Goal: Task Accomplishment & Management: Use online tool/utility

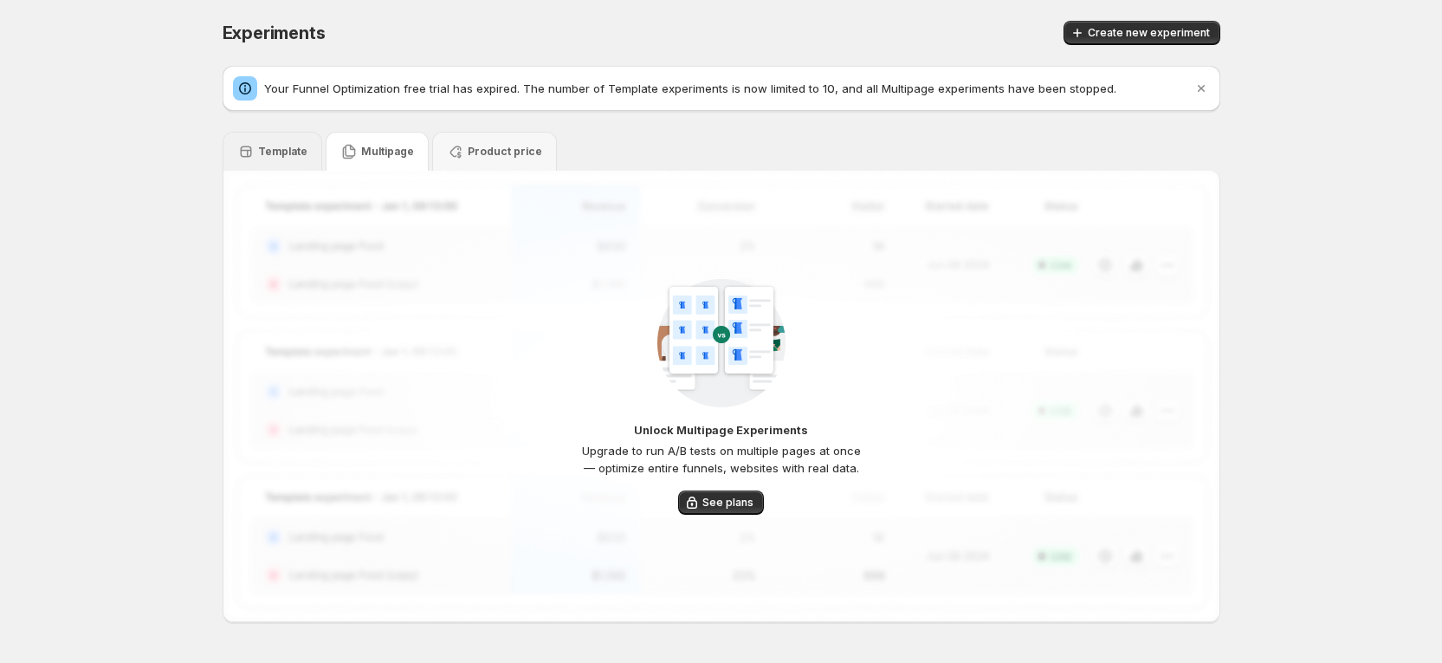
click at [301, 149] on p "Template" at bounding box center [282, 152] width 49 height 14
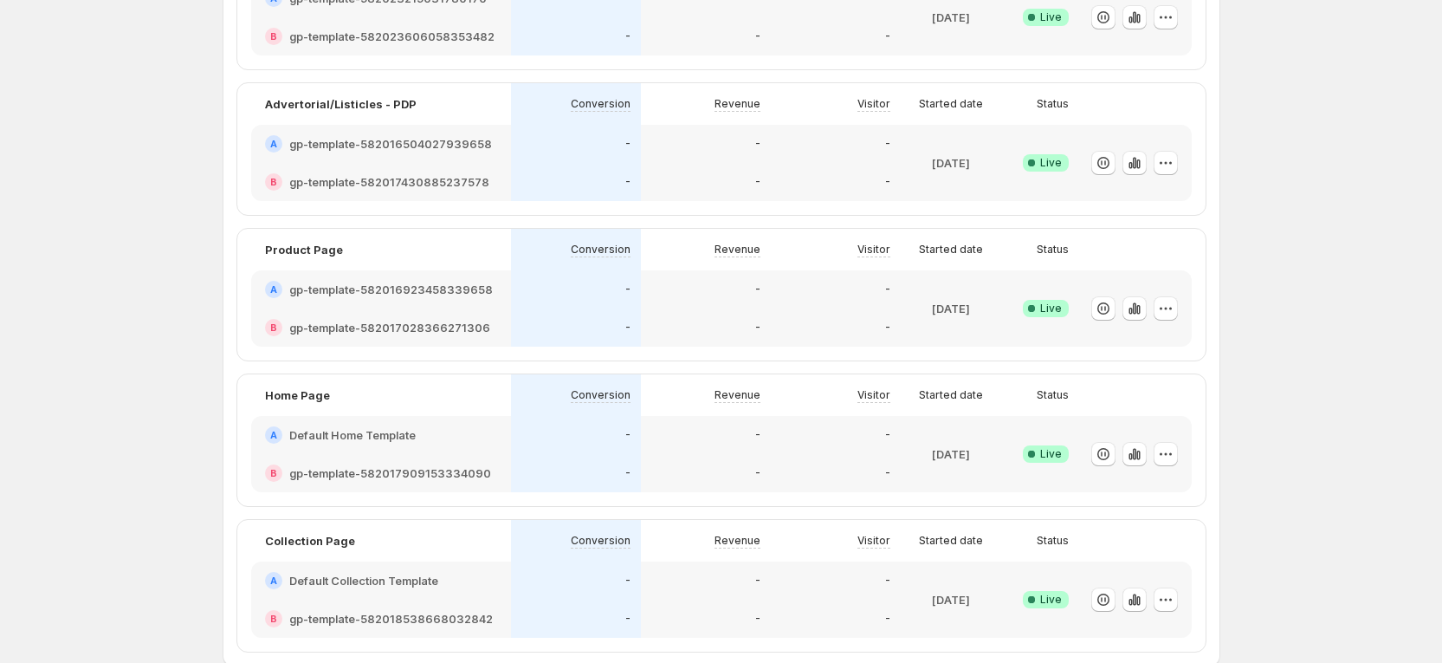
scroll to position [527, 0]
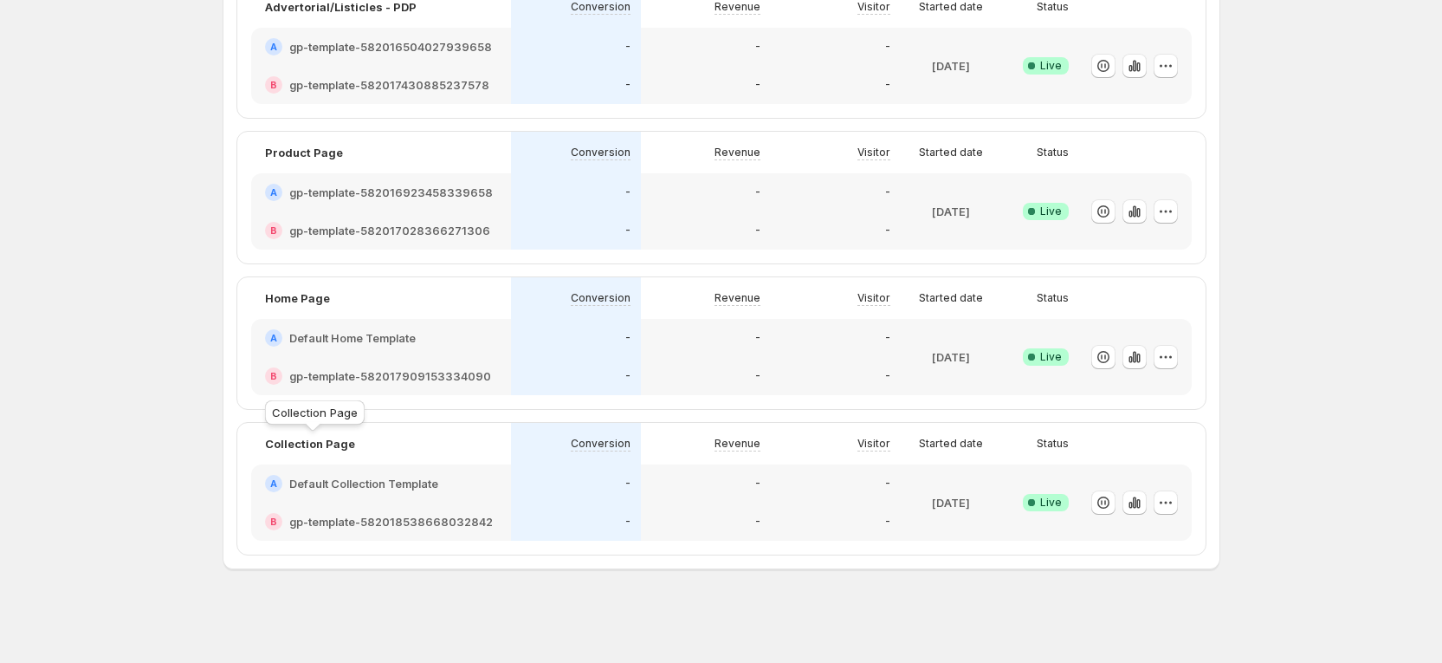
click at [318, 444] on p "Collection Page" at bounding box center [310, 443] width 90 height 17
click at [307, 491] on h2 "Default Collection Template" at bounding box center [363, 483] width 149 height 17
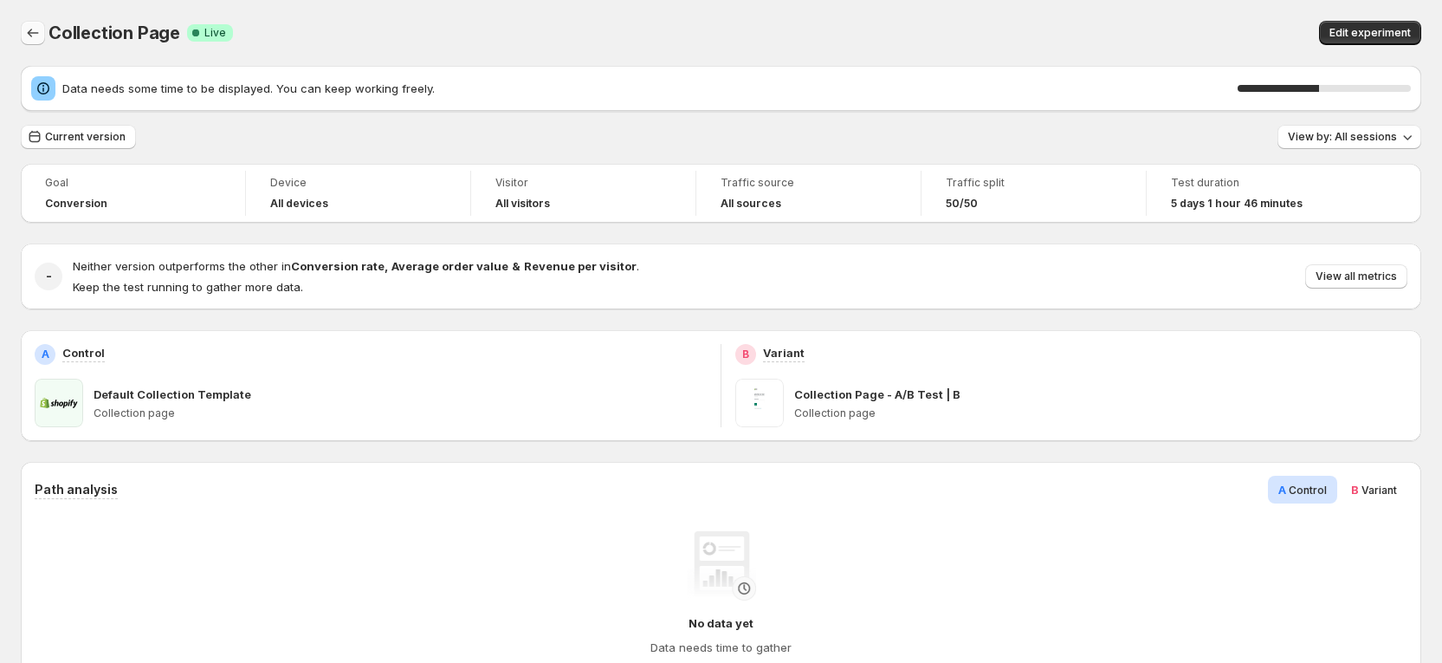
click at [42, 33] on button "Back" at bounding box center [33, 33] width 24 height 24
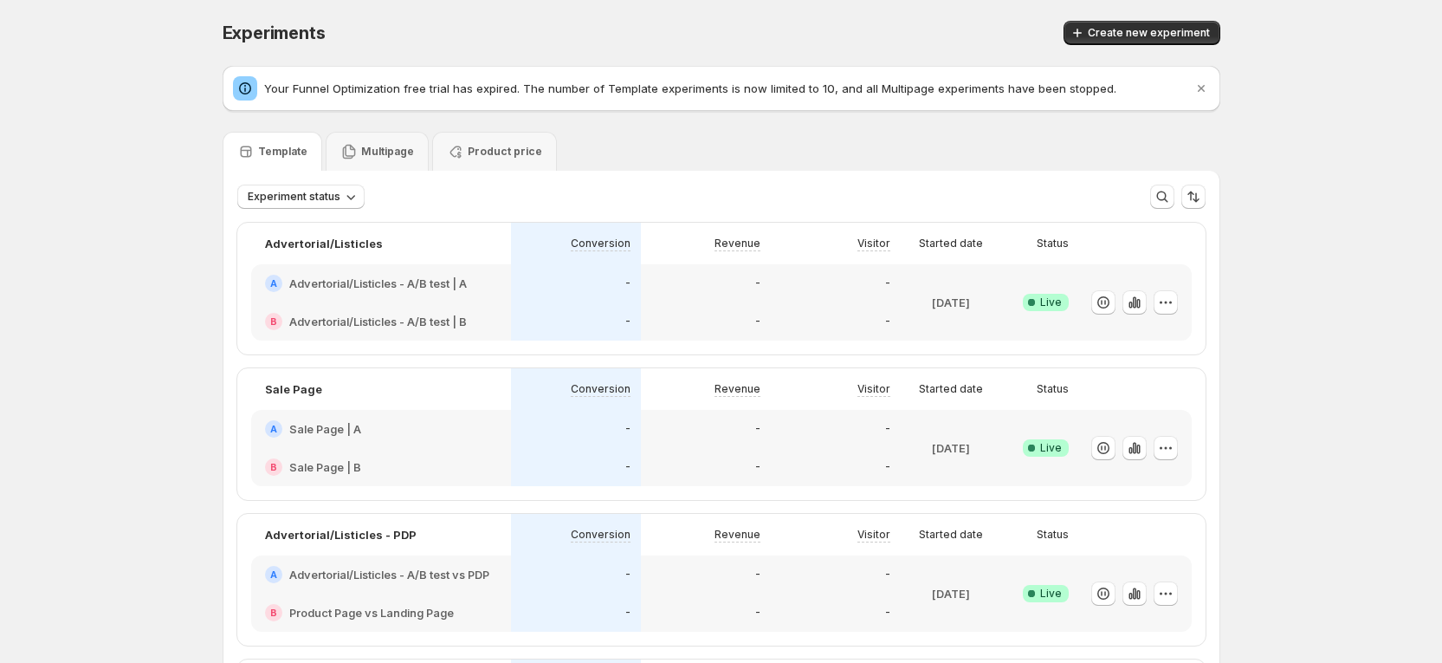
click at [317, 278] on h2 "Advertorial/Listicles - A/B test | A" at bounding box center [378, 283] width 178 height 17
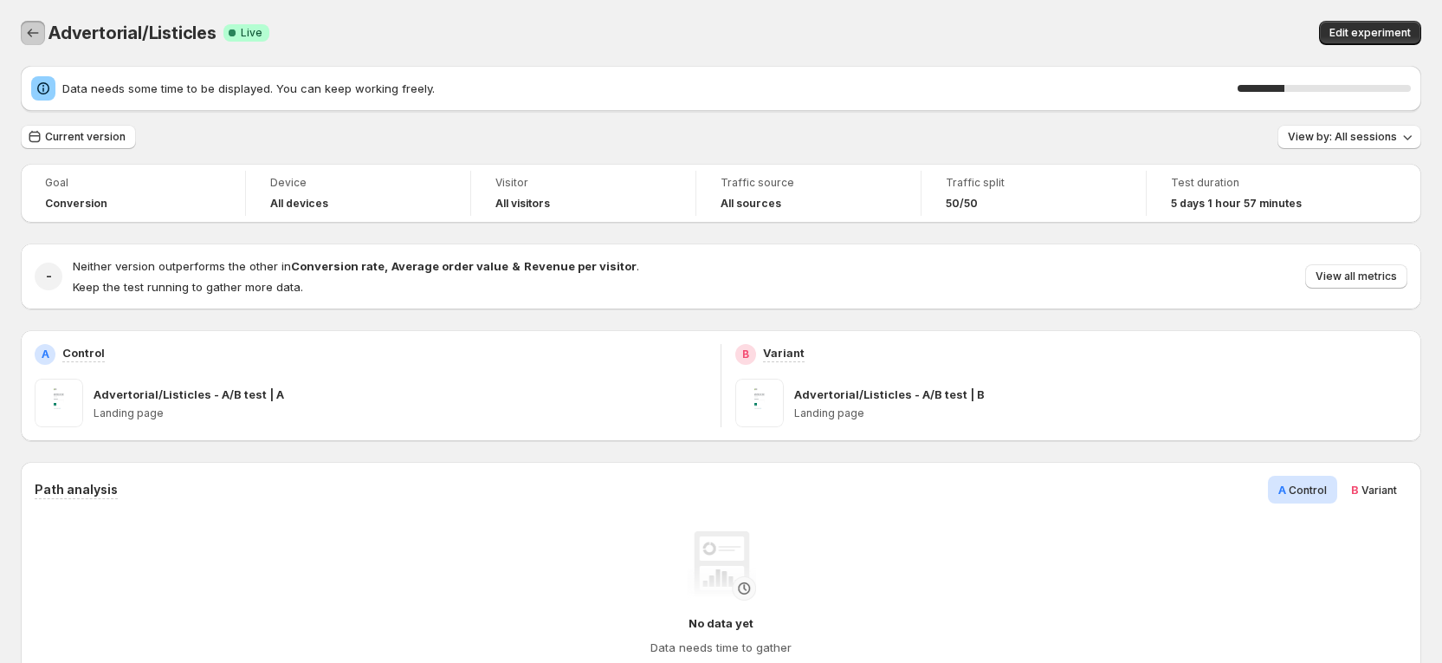
click at [31, 30] on icon "Back" at bounding box center [32, 32] width 17 height 17
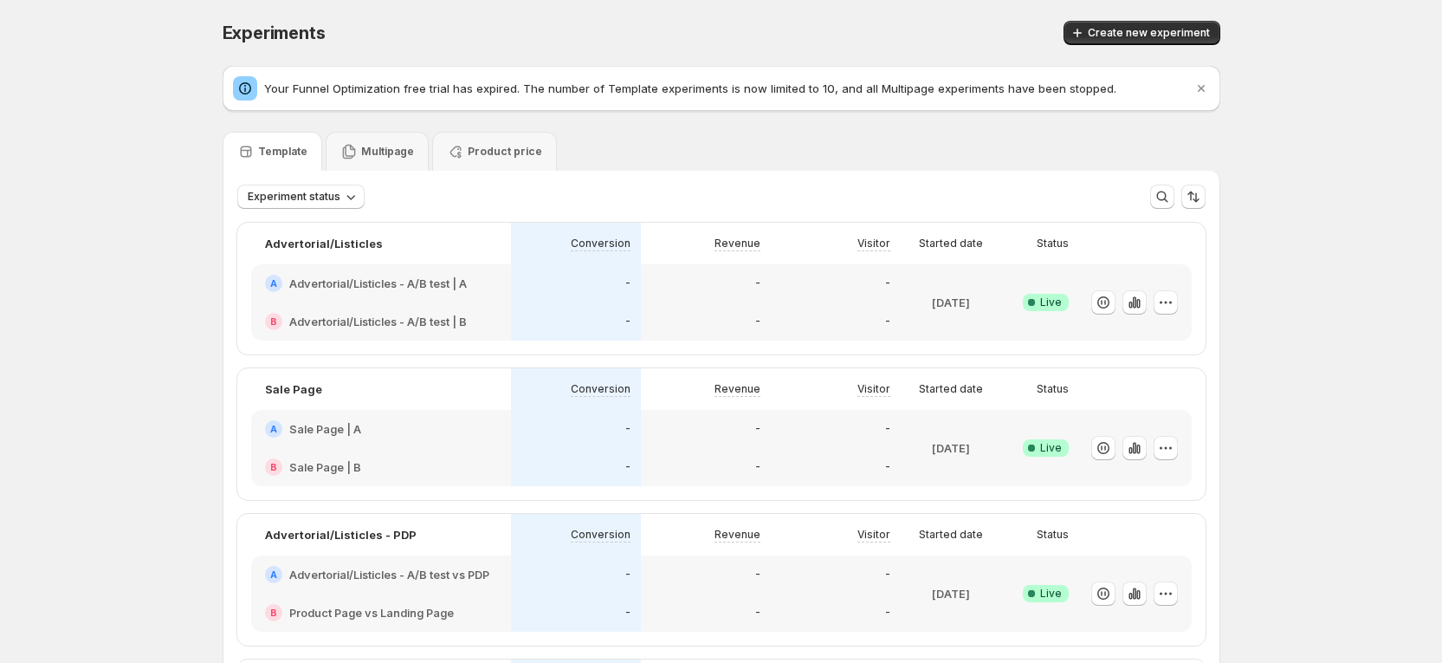
click at [317, 436] on h2 "Sale Page | A" at bounding box center [325, 428] width 72 height 17
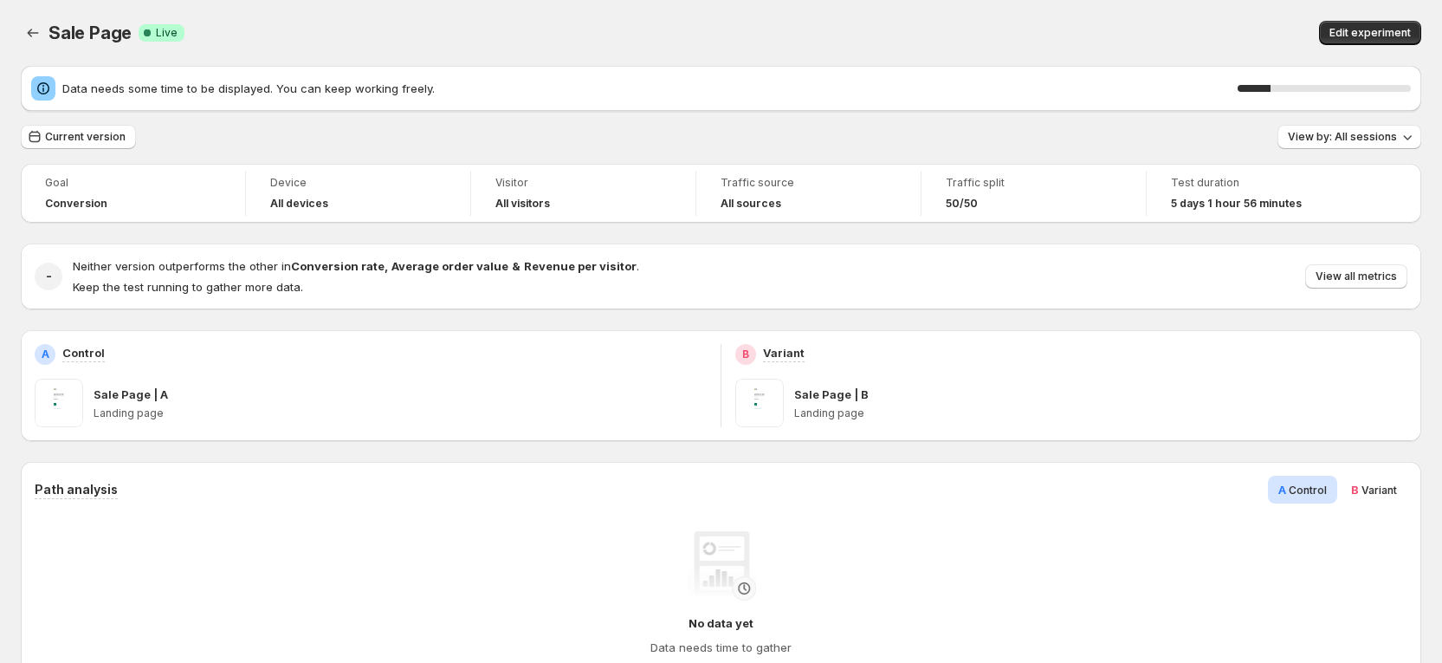
click at [564, 55] on div "Sale Page. This page is ready Sale Page Success Complete Live Edit experiment" at bounding box center [721, 33] width 1400 height 66
click at [36, 34] on icon "Back" at bounding box center [32, 32] width 17 height 17
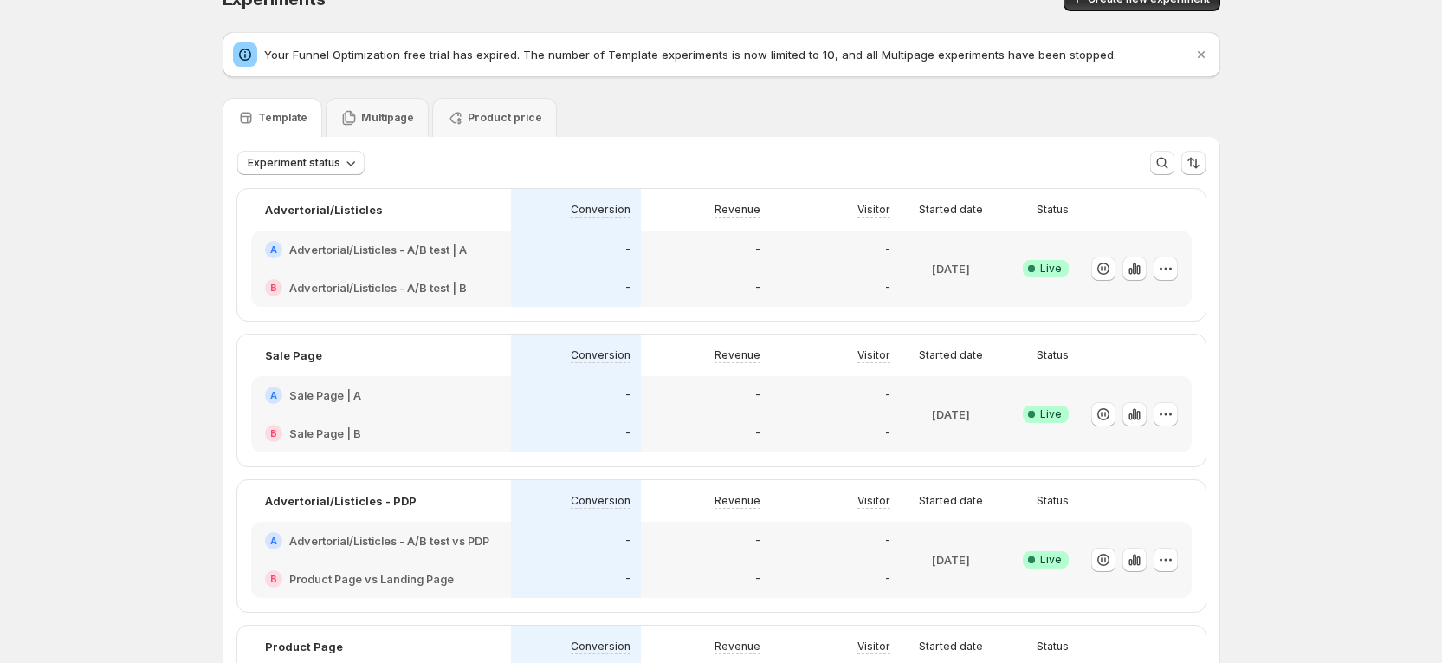
scroll to position [130, 0]
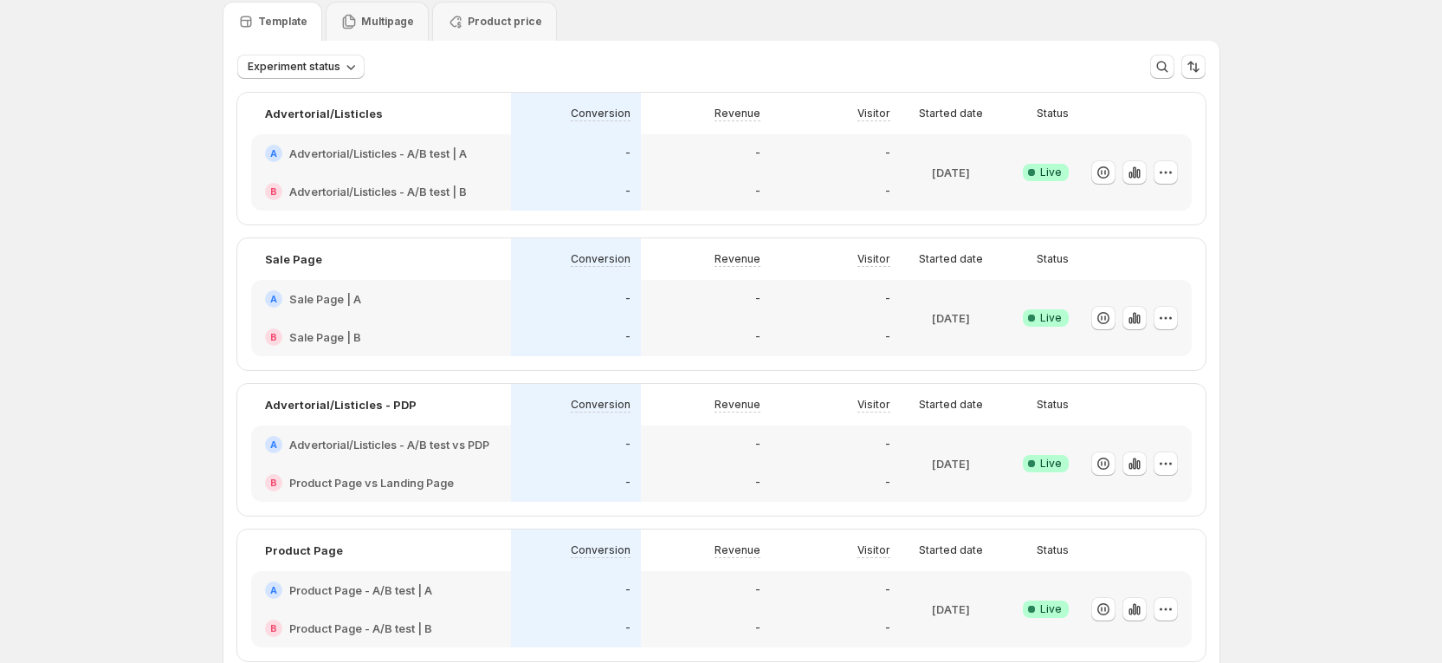
click at [361, 450] on h2 "Advertorial/Listicles - A/B test vs PDP" at bounding box center [389, 444] width 200 height 17
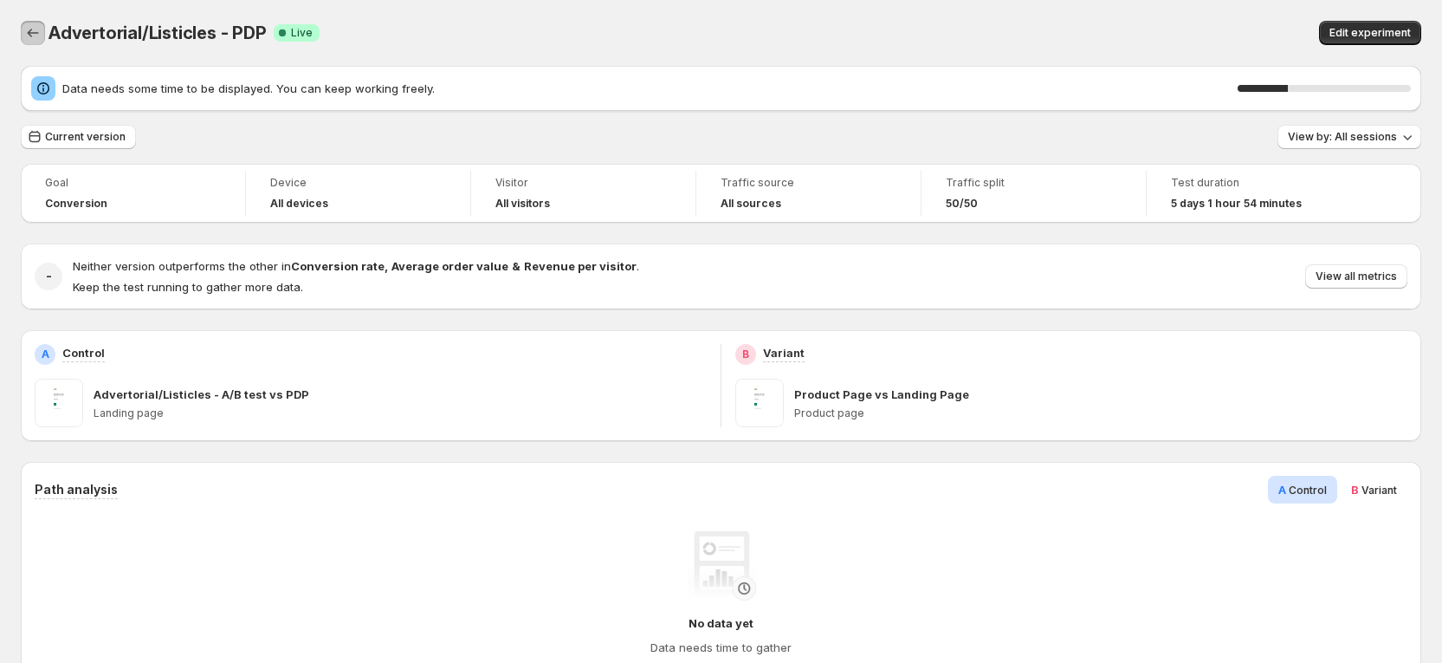
click at [23, 33] on button "Back" at bounding box center [33, 33] width 24 height 24
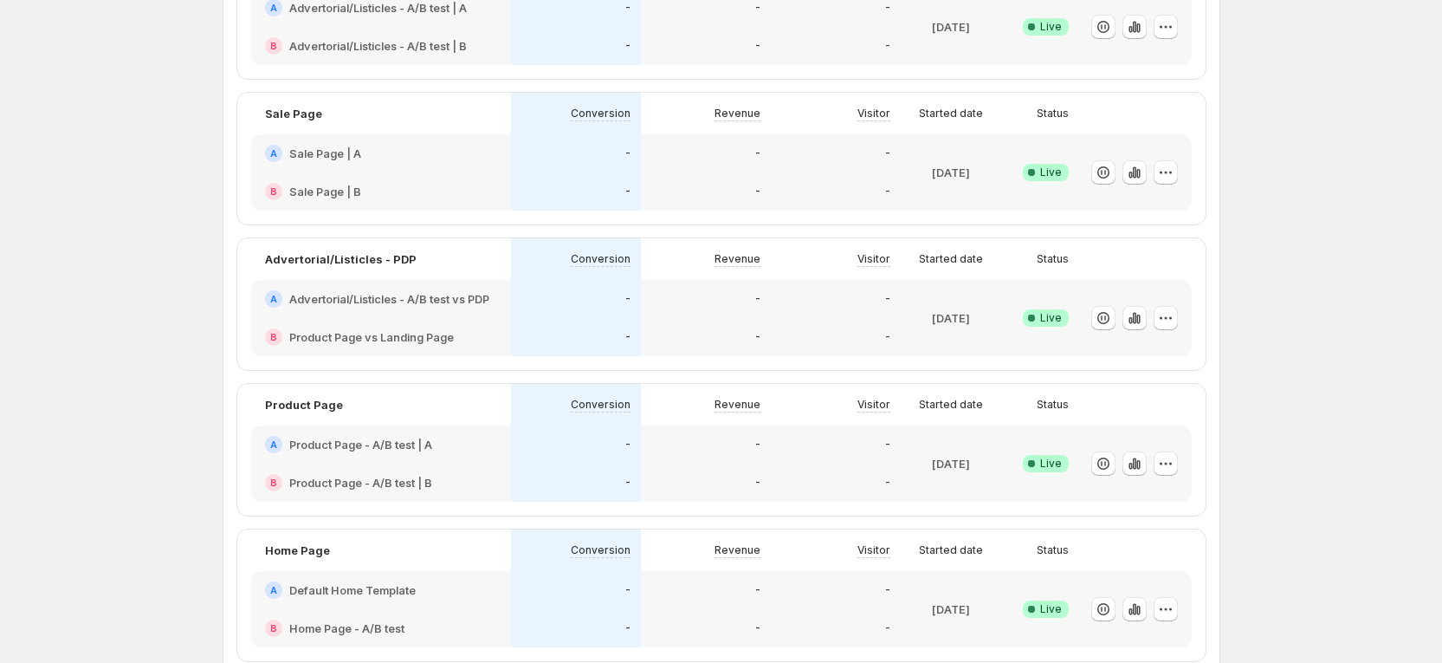
scroll to position [390, 0]
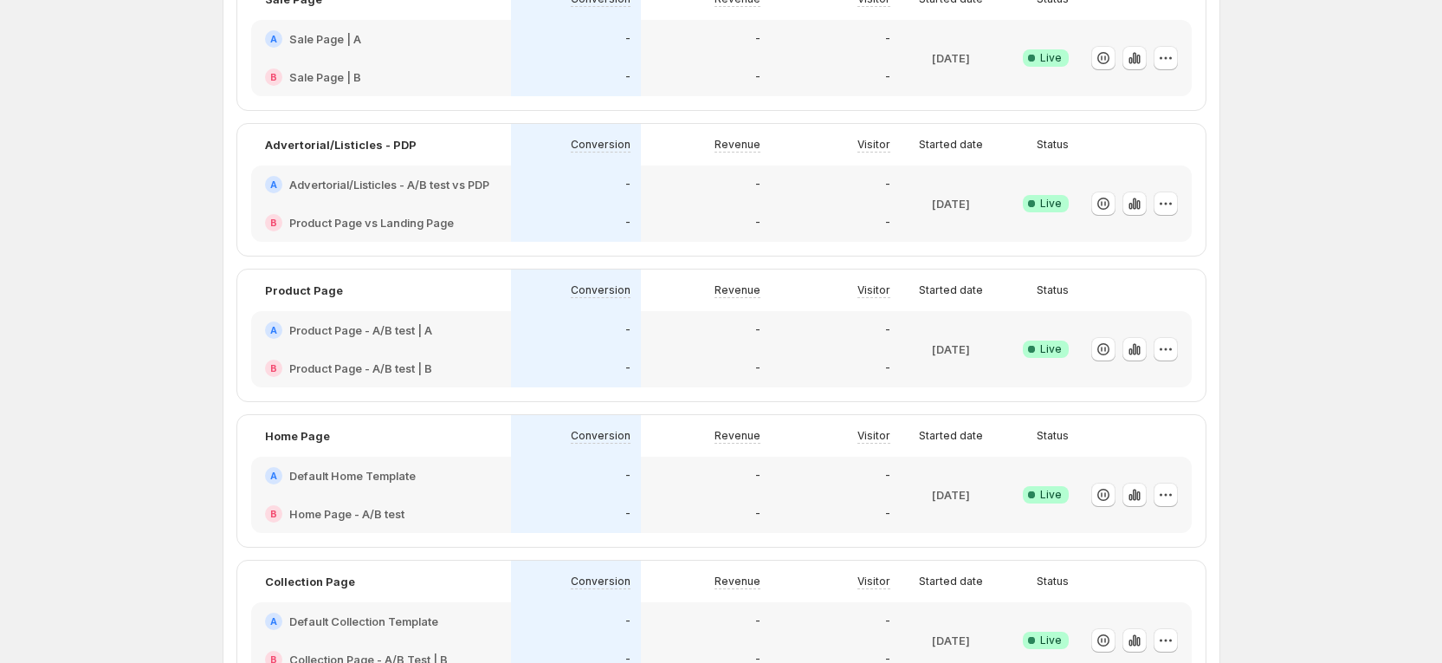
click at [340, 333] on h2 "Product Page - A/B test | A" at bounding box center [360, 329] width 143 height 17
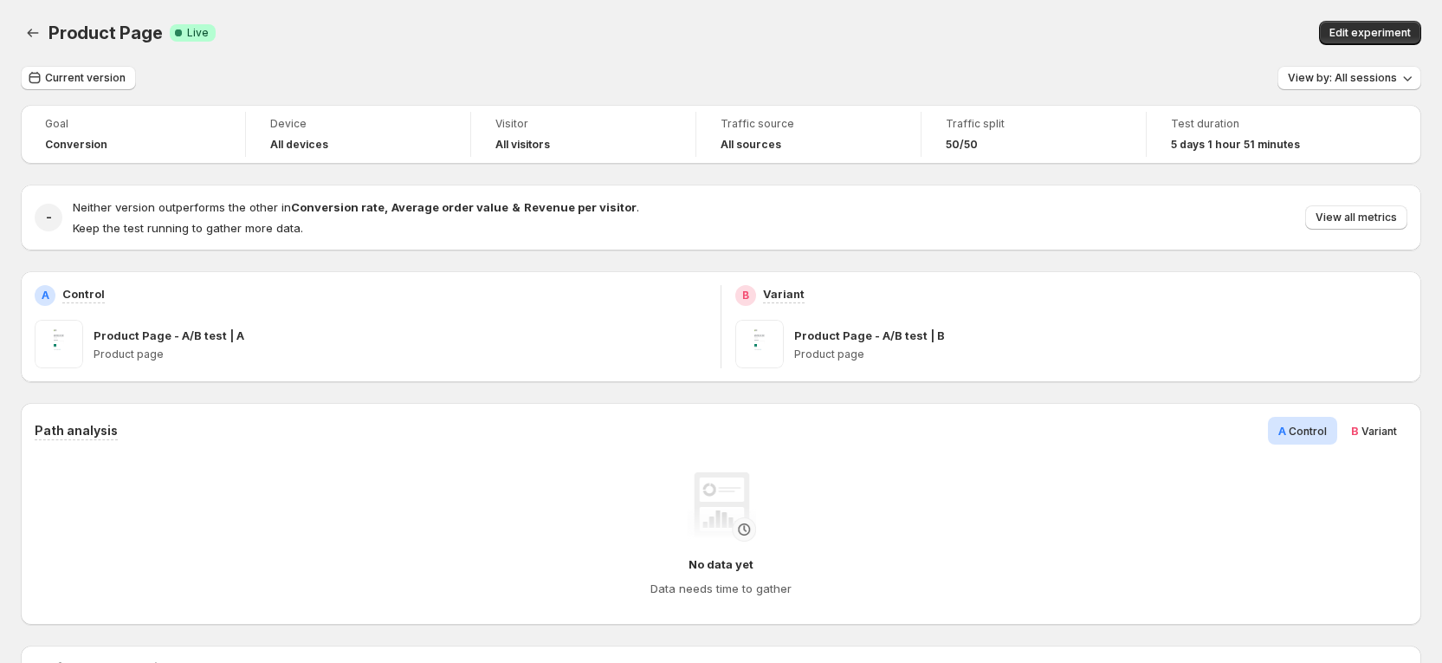
click at [792, 5] on div "Product Page. This page is ready Product Page Success Complete Live Edit experi…" at bounding box center [721, 33] width 1400 height 66
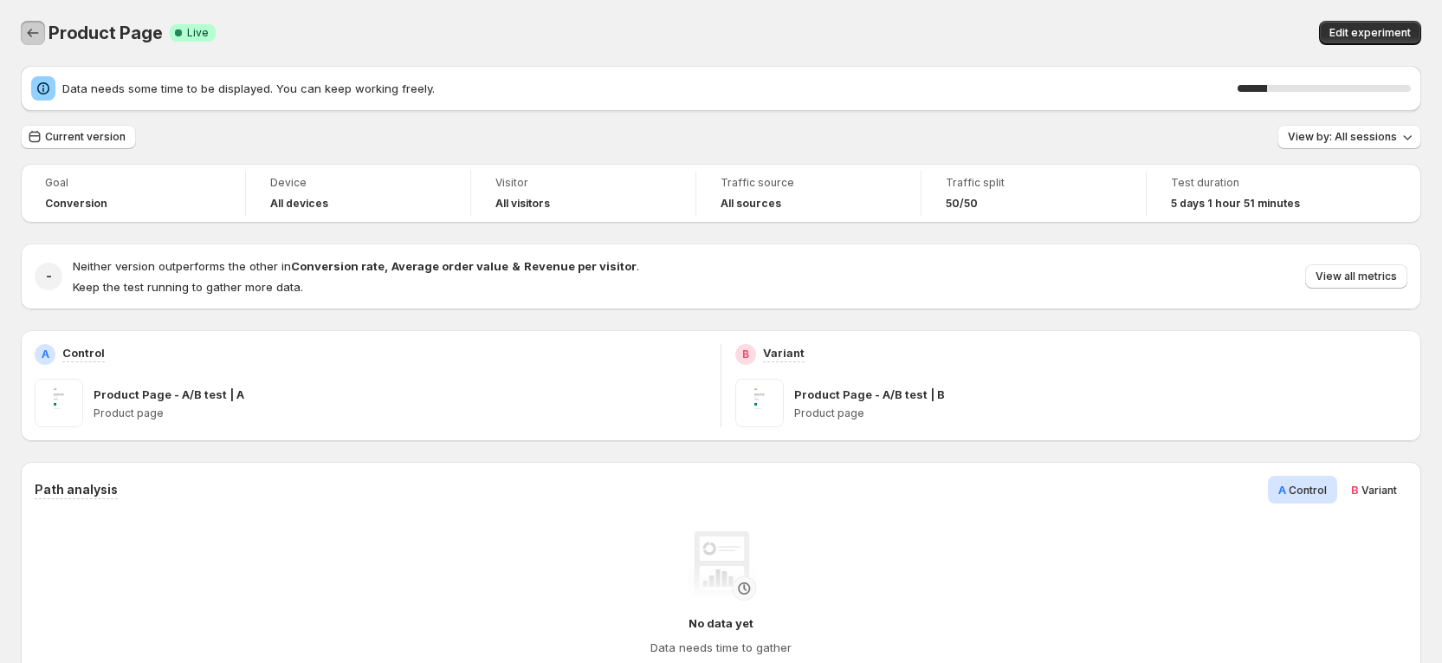
click at [34, 33] on icon "Back" at bounding box center [33, 33] width 11 height 9
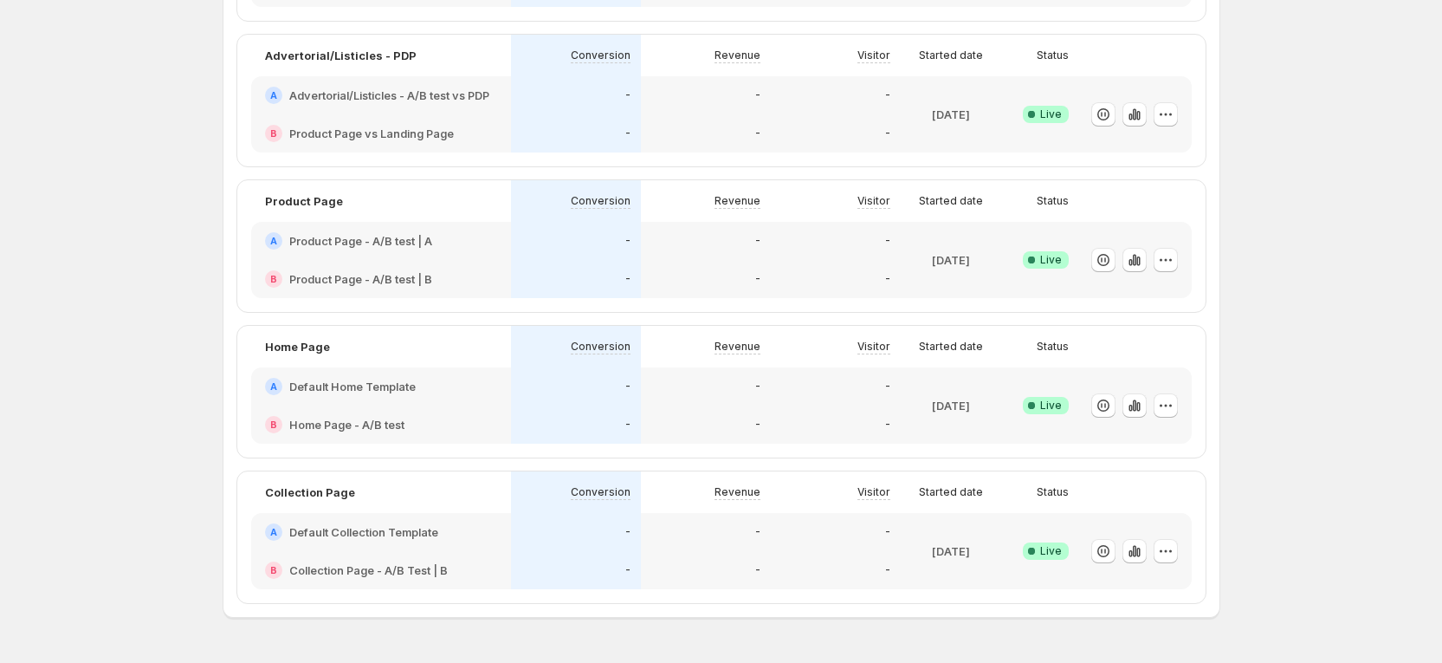
scroll to position [520, 0]
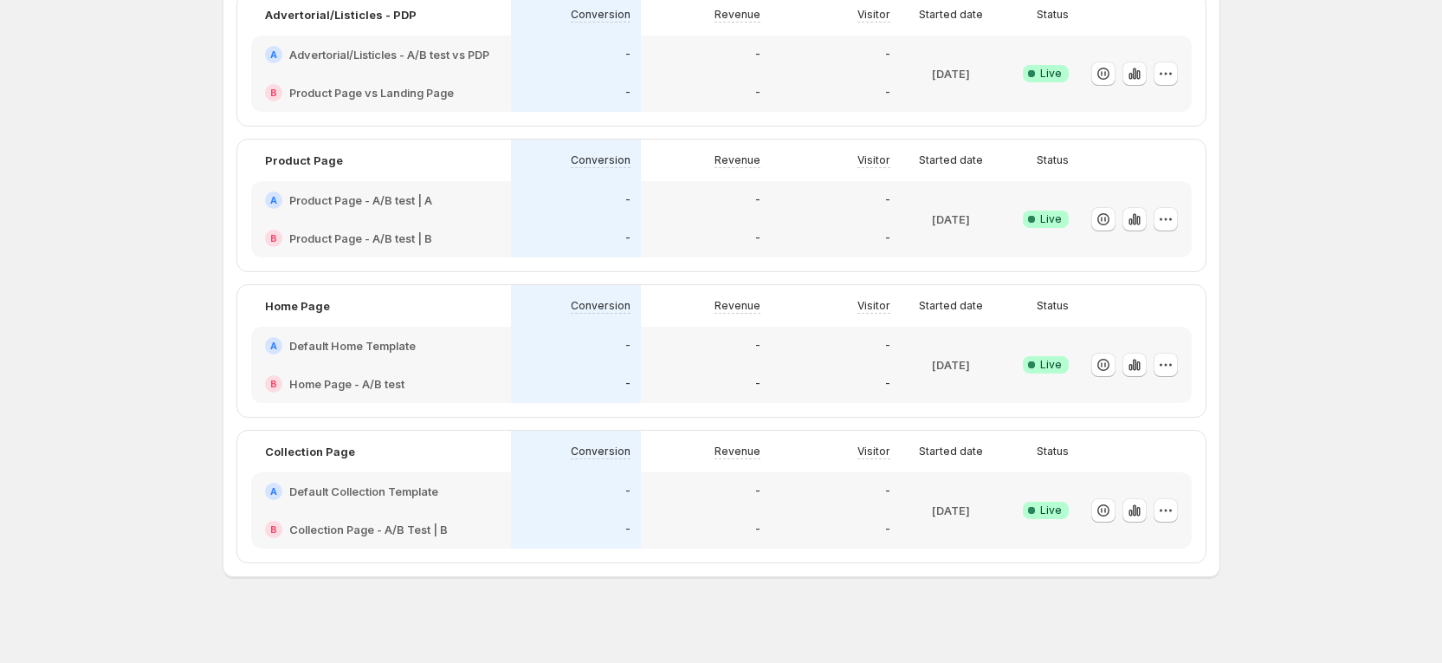
click at [337, 347] on h2 "Default Home Template" at bounding box center [352, 345] width 126 height 17
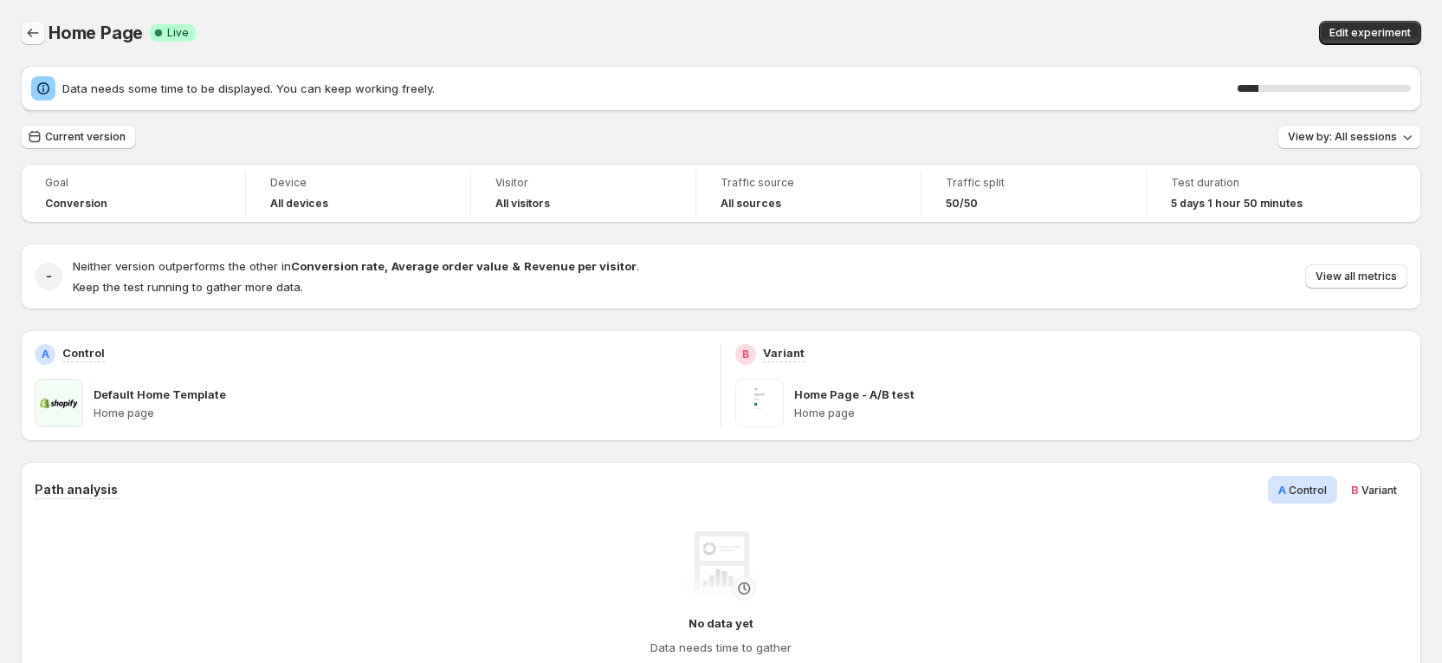
click at [36, 38] on icon "Back" at bounding box center [32, 32] width 17 height 17
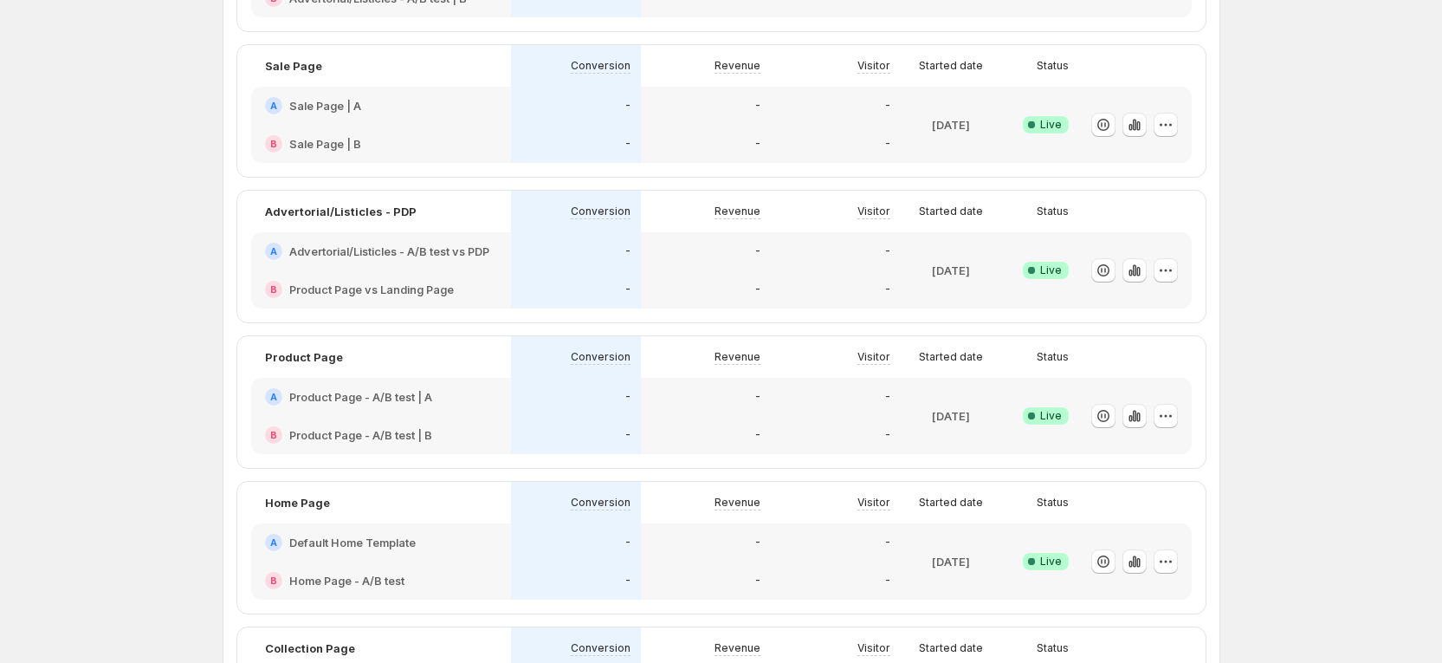
scroll to position [527, 0]
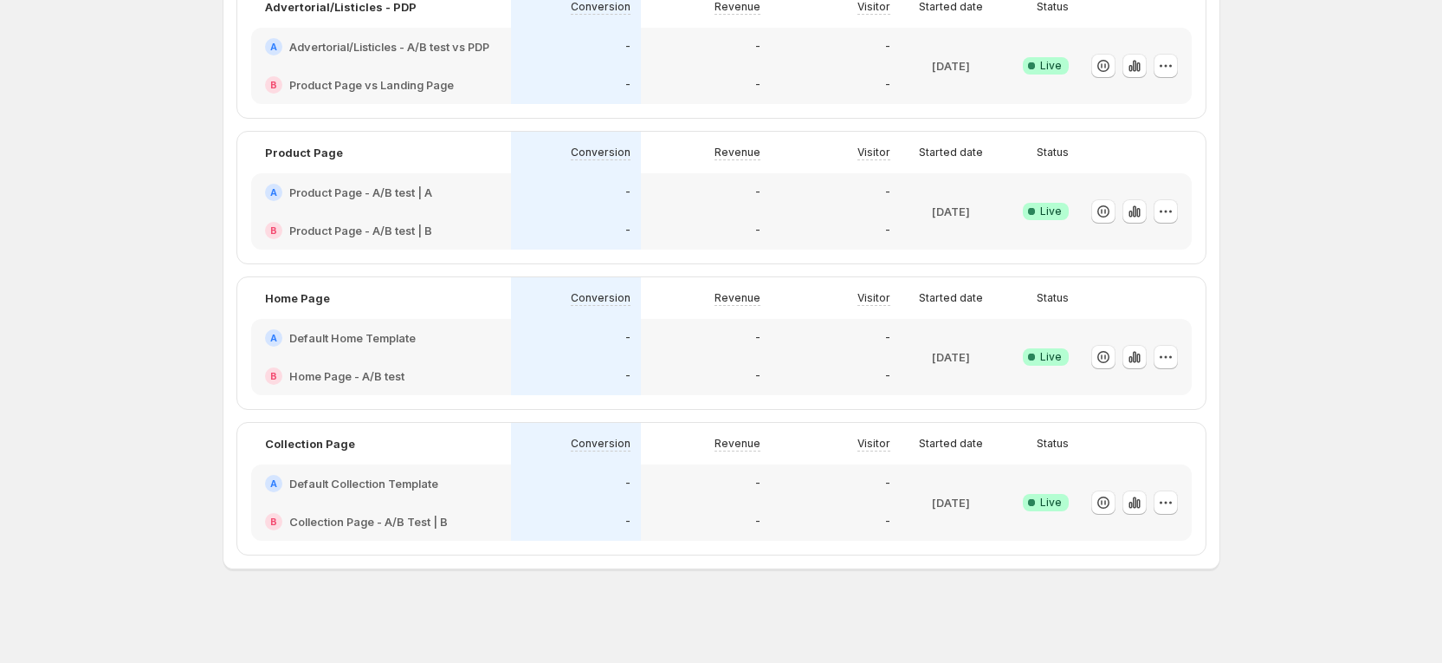
click at [349, 477] on h2 "Default Collection Template" at bounding box center [363, 483] width 149 height 17
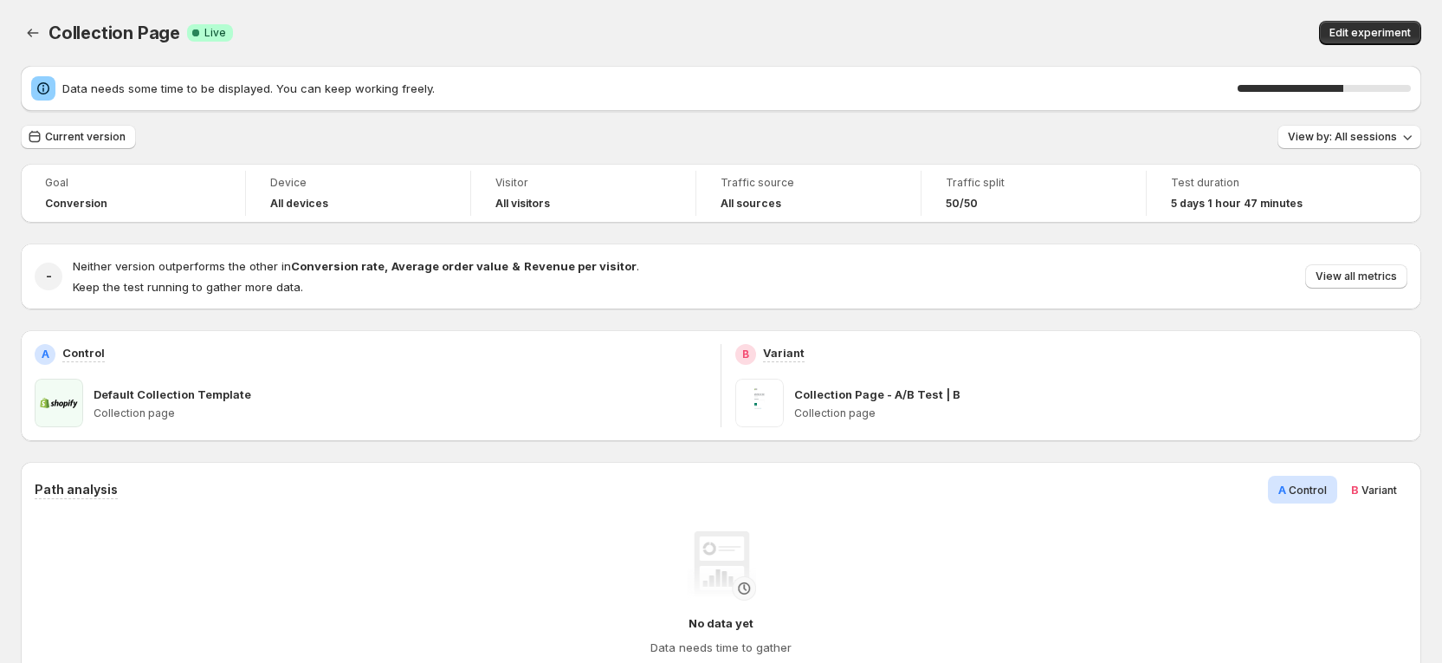
click at [22, 44] on div at bounding box center [35, 33] width 28 height 24
click at [31, 24] on icon "Back" at bounding box center [32, 32] width 17 height 17
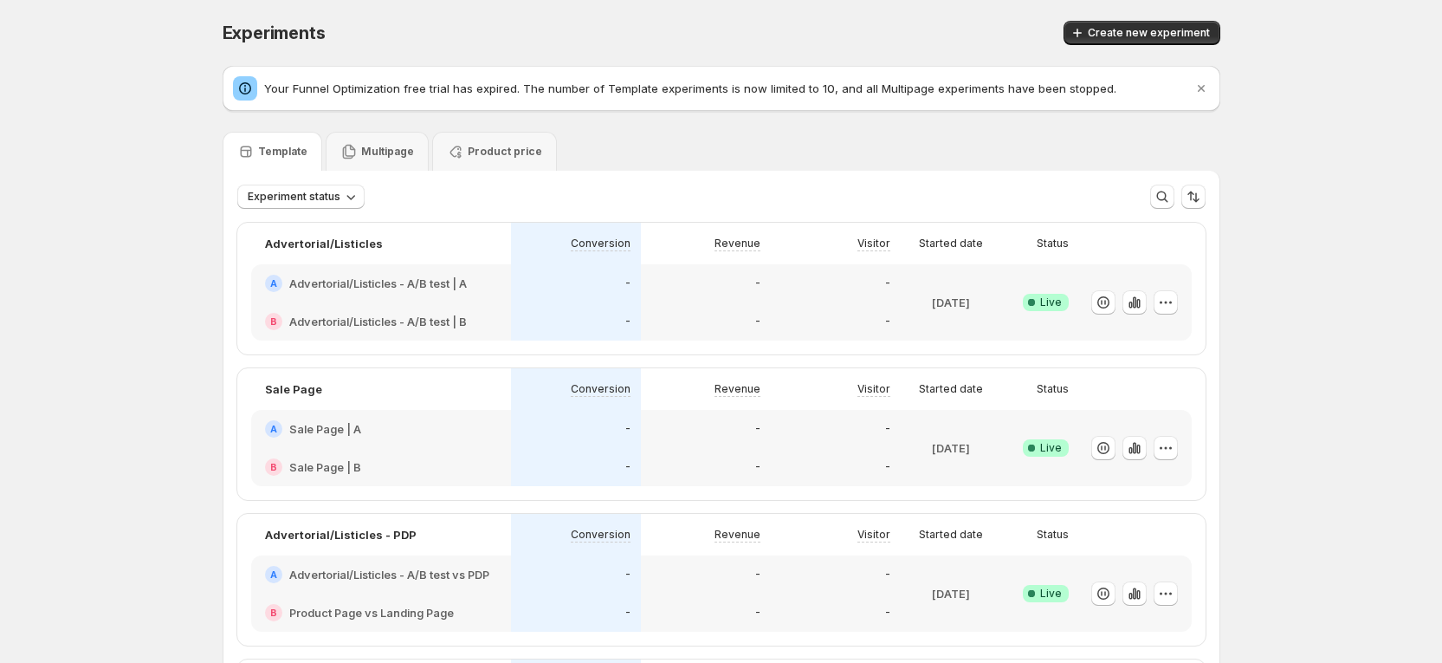
click at [336, 282] on h2 "Advertorial/Listicles - A/B test | A" at bounding box center [378, 283] width 178 height 17
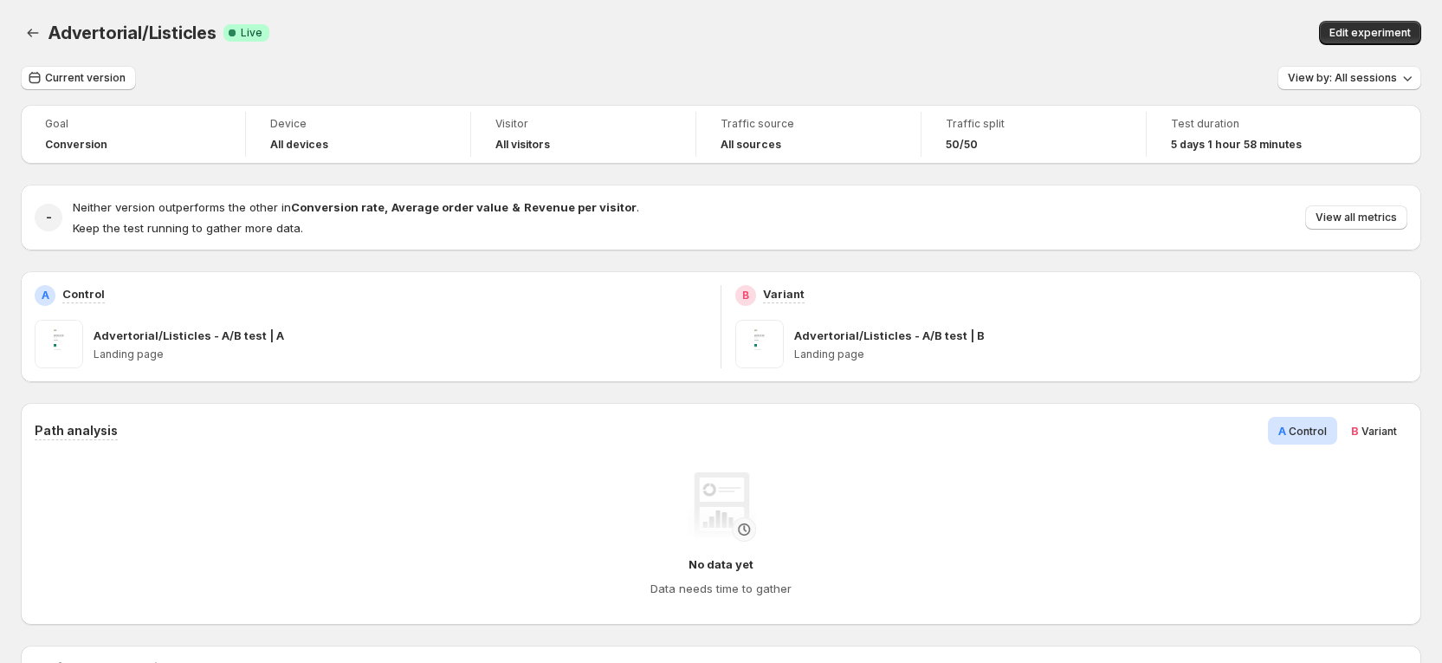
click at [928, 46] on div "Advertorial/Listicles. This page is ready Advertorial/Listicles Success Complet…" at bounding box center [721, 33] width 1400 height 66
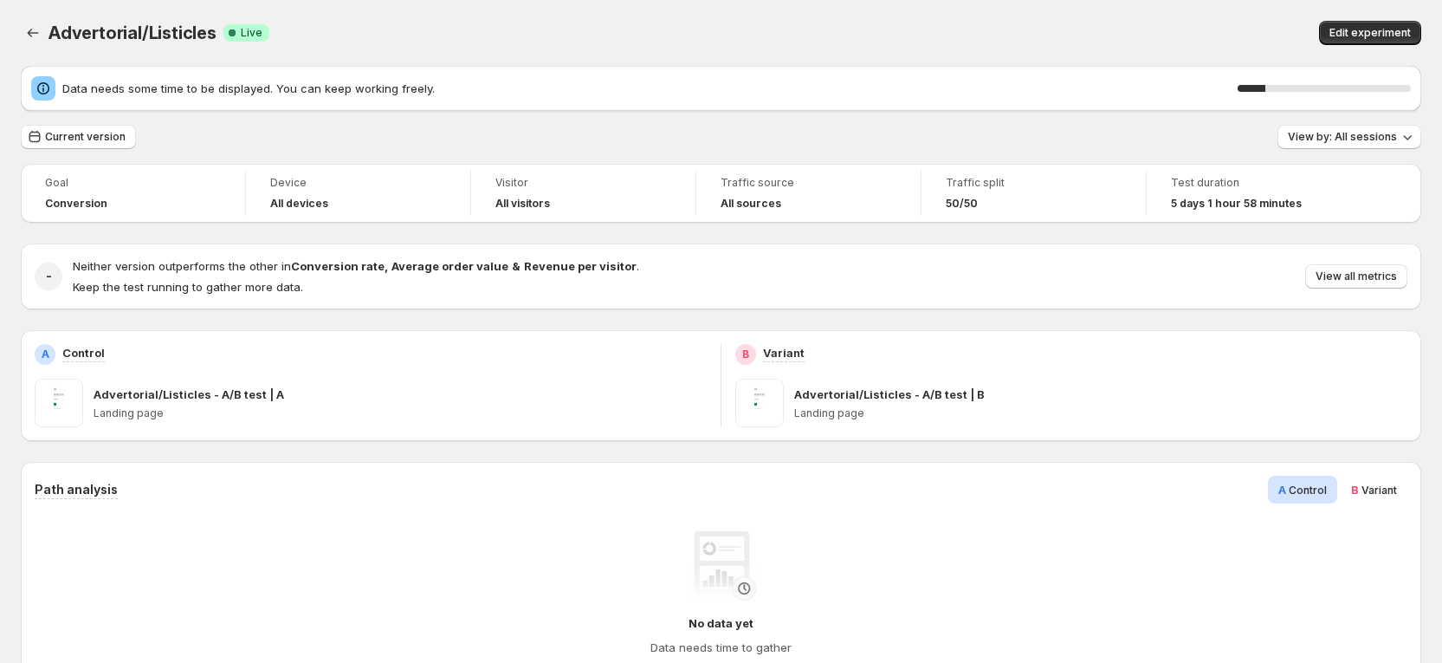
click at [1027, 37] on div "Edit experiment" at bounding box center [1110, 33] width 624 height 24
click at [1227, 31] on div "Edit experiment" at bounding box center [1110, 33] width 624 height 24
click at [1391, 31] on span "Edit experiment" at bounding box center [1369, 33] width 81 height 14
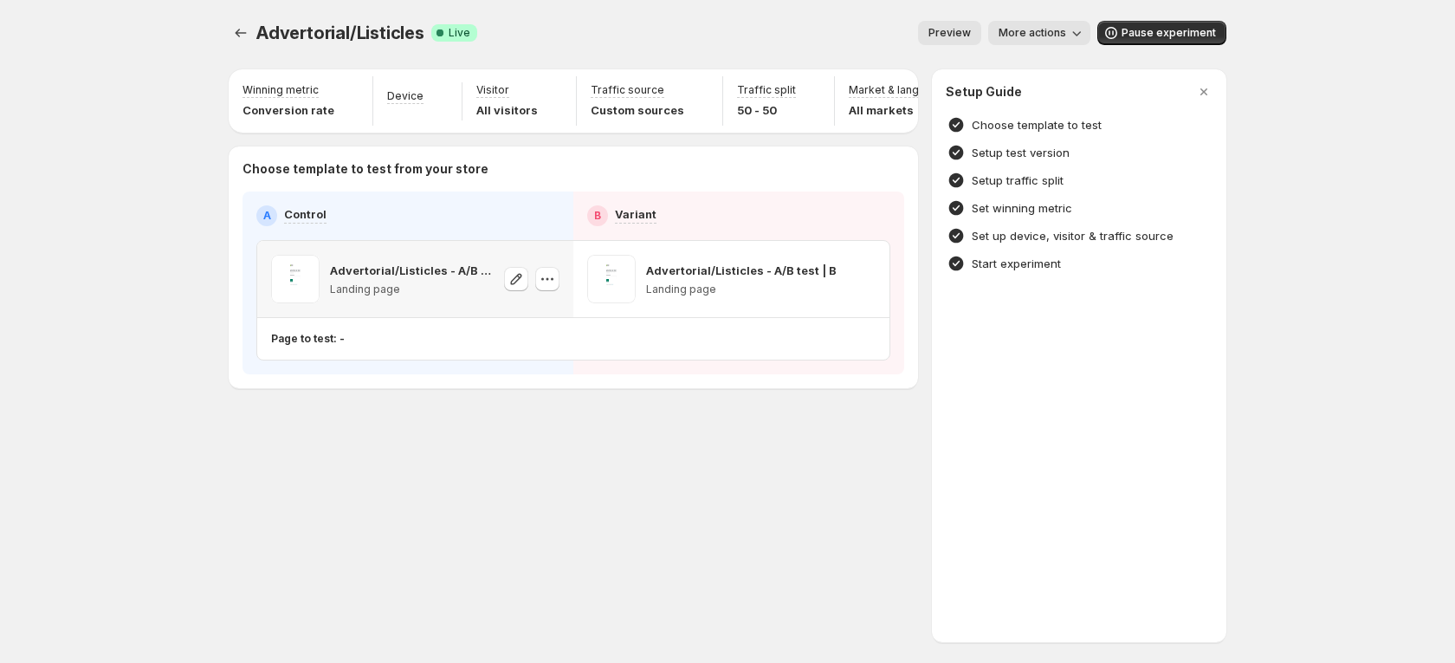
click at [303, 317] on div "Advertorial/Listicles - A/B test | A Landing page" at bounding box center [415, 279] width 316 height 76
click at [122, 423] on div "Advertorial/Listicles. This page is ready Advertorial/Listicles Success Complet…" at bounding box center [727, 331] width 1455 height 663
click at [121, 423] on div "Advertorial/Listicles. This page is ready Advertorial/Listicles Success Complet…" at bounding box center [727, 331] width 1455 height 663
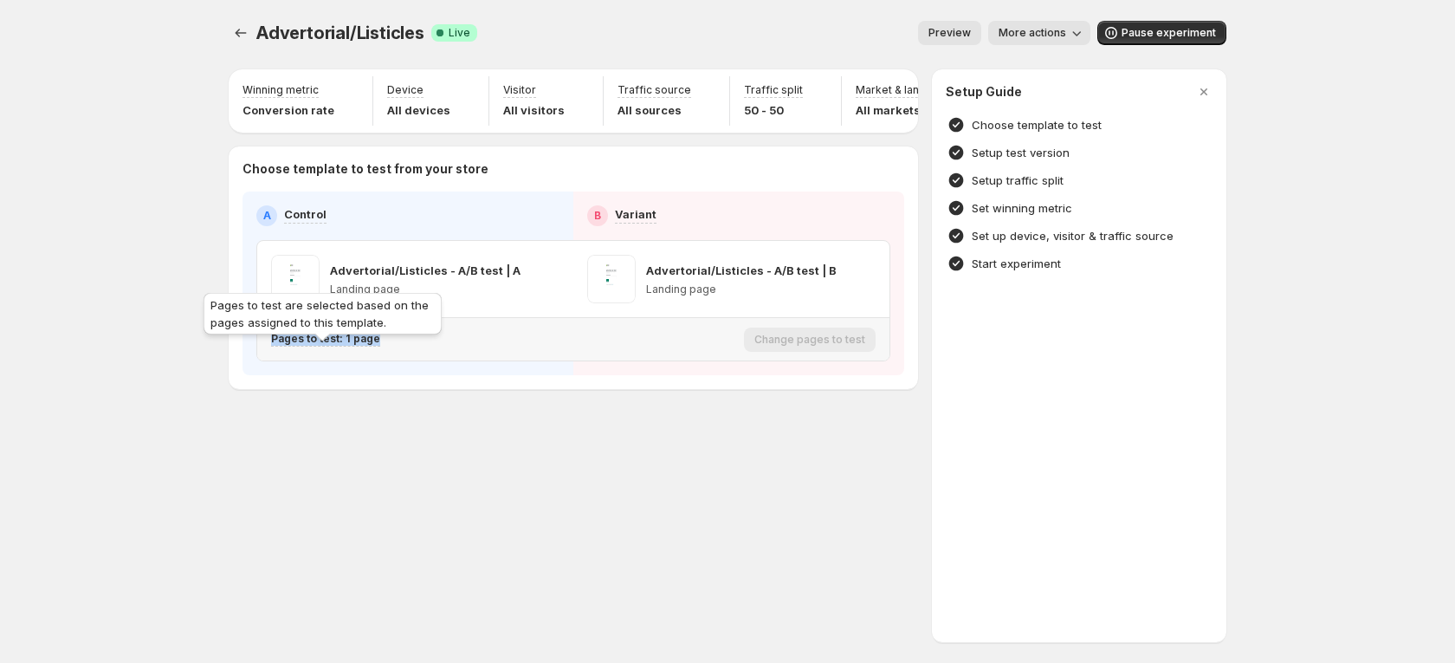
click at [330, 346] on p "Pages to test: 1 page" at bounding box center [325, 339] width 109 height 14
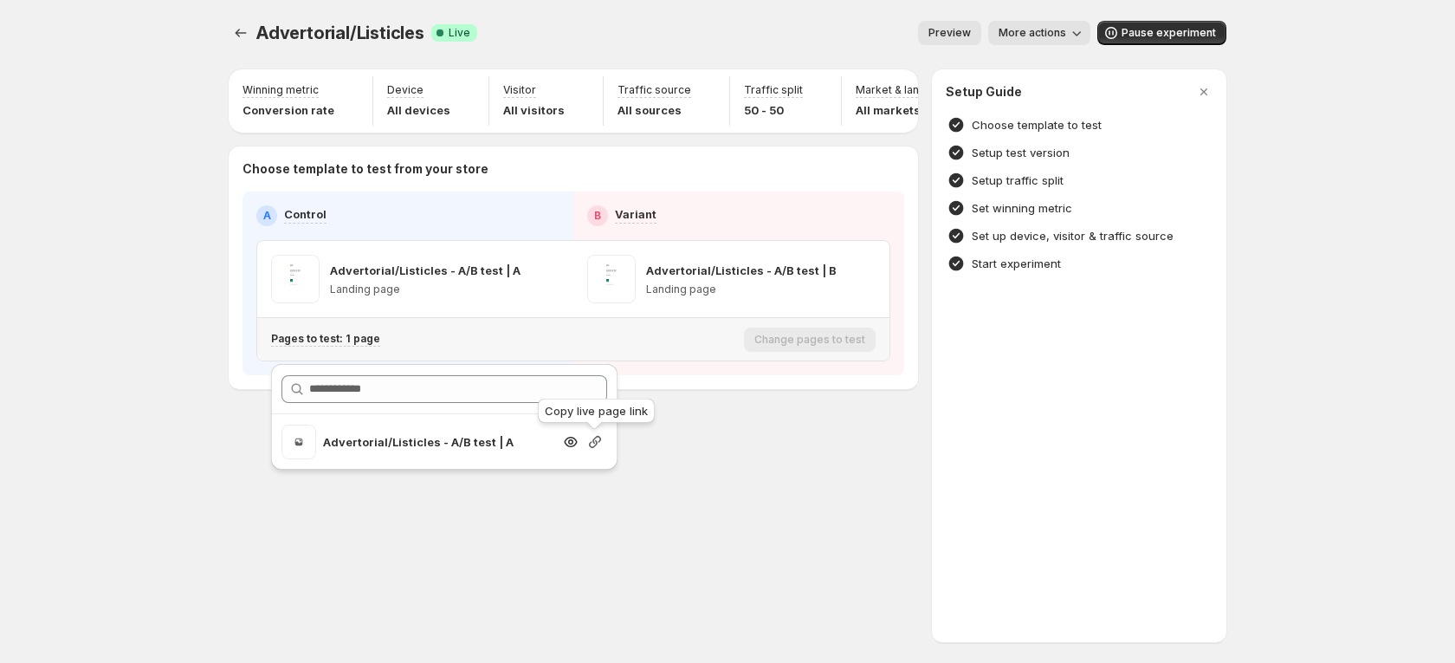
click at [598, 441] on icon "button" at bounding box center [595, 442] width 12 height 12
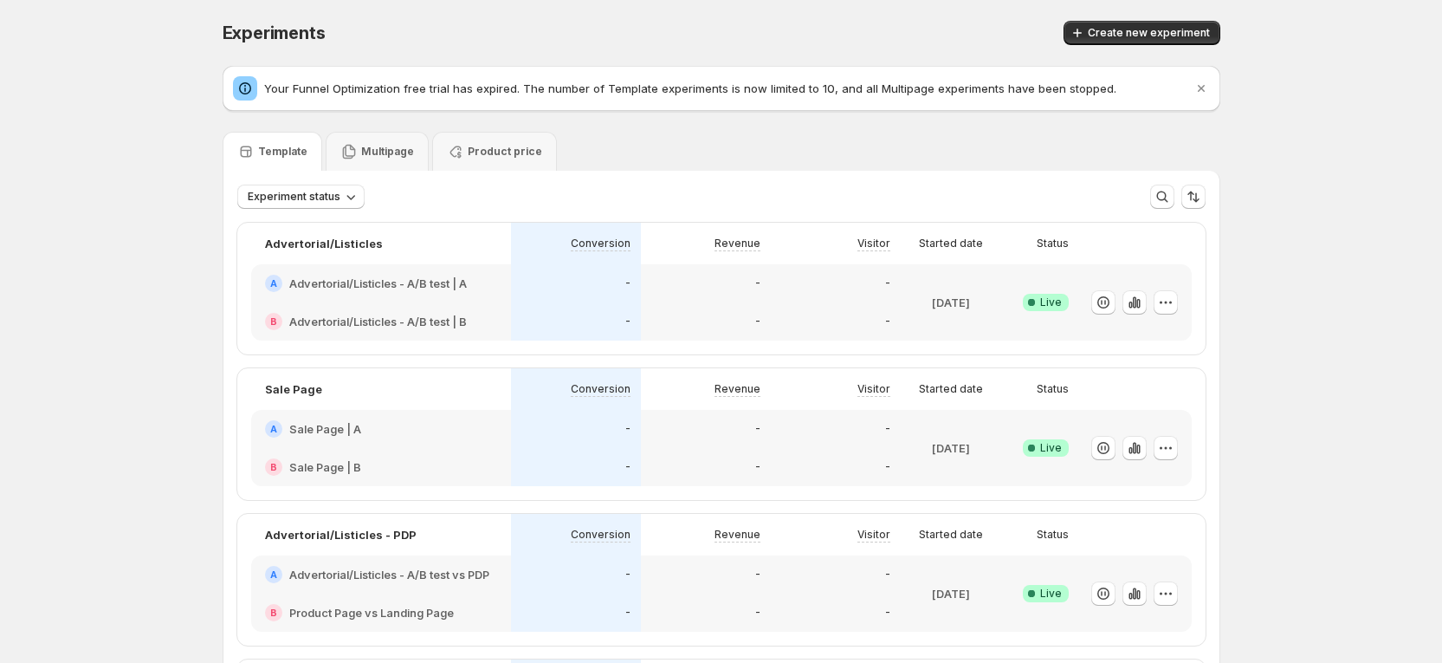
click at [92, 149] on div "Experiments. This page is ready Experiments Create new experiment Your Funnel O…" at bounding box center [721, 595] width 1442 height 1190
drag, startPoint x: 96, startPoint y: 152, endPoint x: 76, endPoint y: 139, distance: 23.3
click at [76, 139] on div "Experiments. This page is ready Experiments Create new experiment Your Funnel O…" at bounding box center [721, 595] width 1442 height 1190
